Goal: Transaction & Acquisition: Purchase product/service

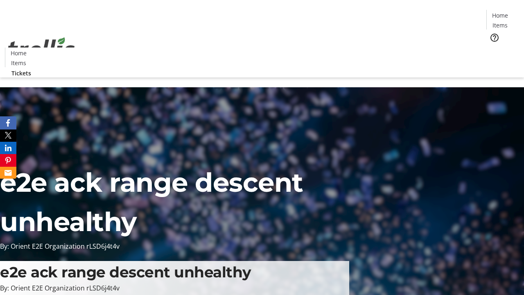
click at [493, 47] on span "Tickets" at bounding box center [503, 51] width 20 height 9
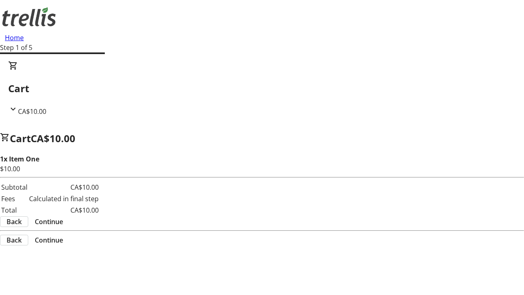
click at [63, 217] on span "Continue" at bounding box center [49, 222] width 28 height 10
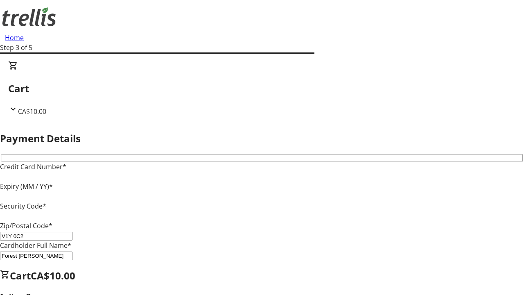
type input "V1Y 0C2"
